Goal: Information Seeking & Learning: Learn about a topic

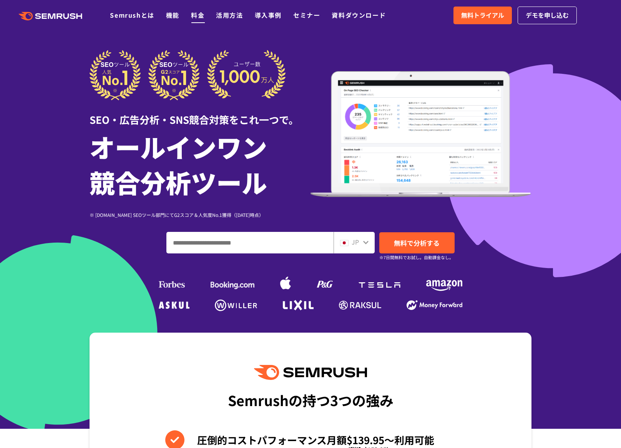
click at [199, 15] on link "料金" at bounding box center [197, 14] width 13 height 9
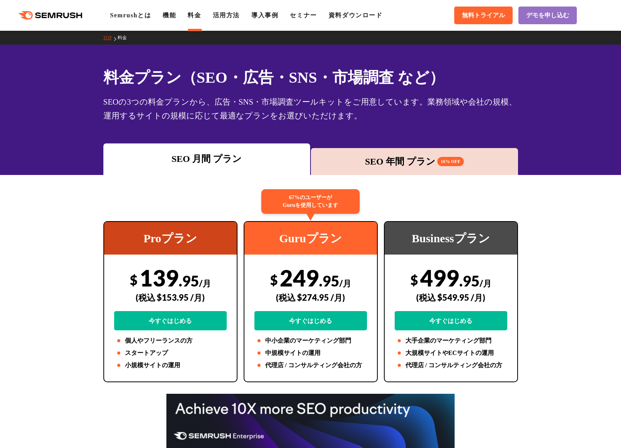
click at [372, 158] on div "SEO 年間 プラン 16% OFF" at bounding box center [414, 162] width 199 height 14
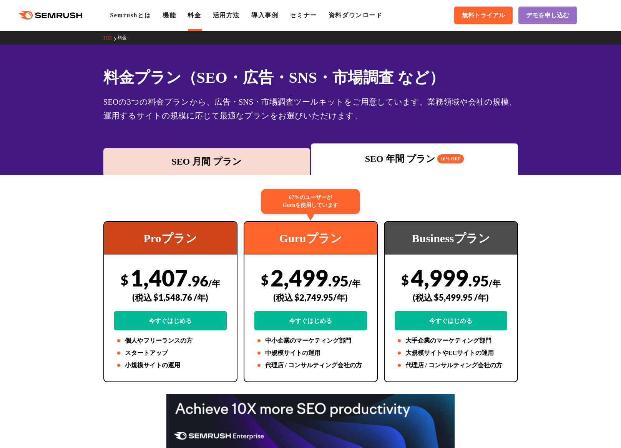
click at [218, 158] on div "SEO 月間 プラン" at bounding box center [206, 162] width 199 height 14
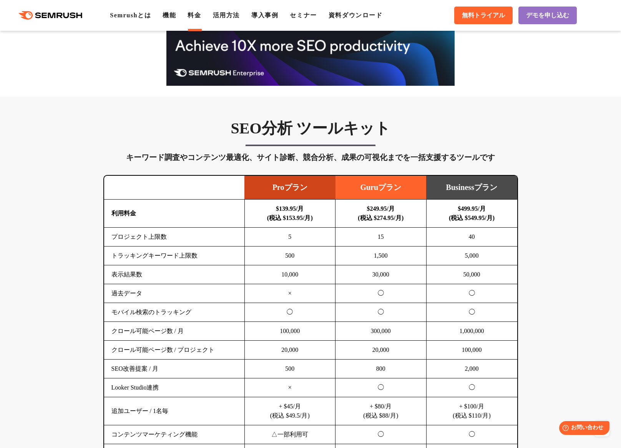
scroll to position [342, 0]
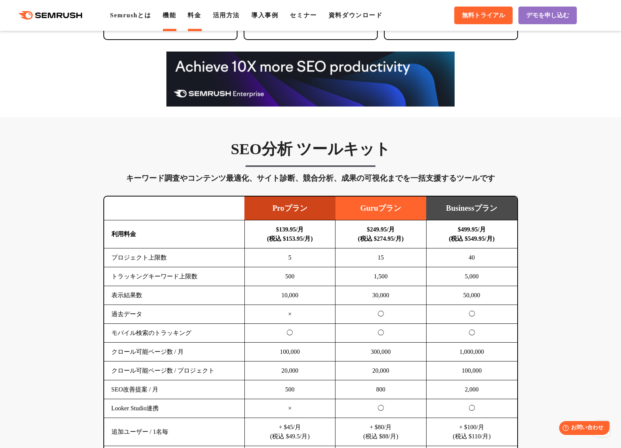
click at [169, 16] on link "機能" at bounding box center [169, 15] width 13 height 7
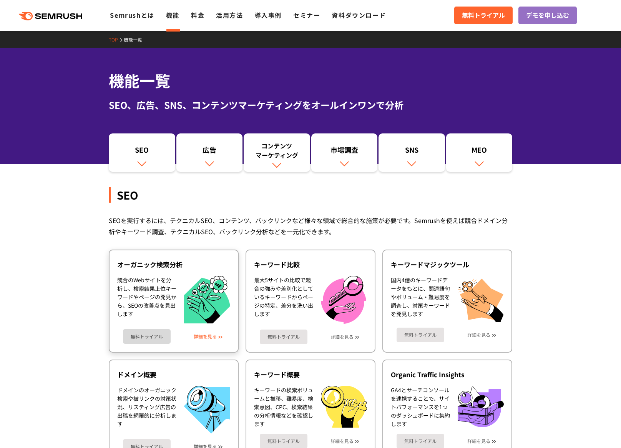
click at [204, 339] on link "詳細を見る" at bounding box center [205, 336] width 23 height 5
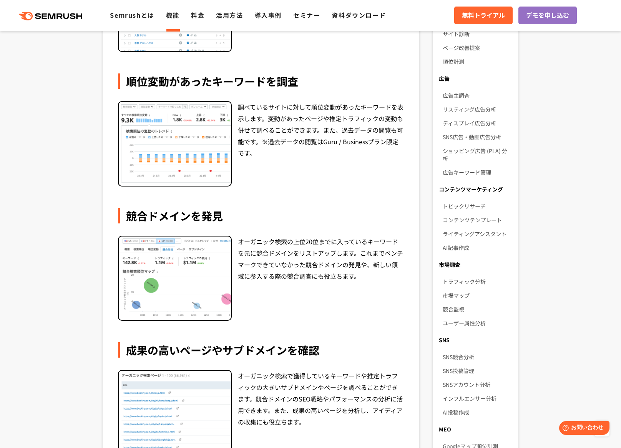
scroll to position [239, 0]
